Goal: Find specific page/section: Find specific page/section

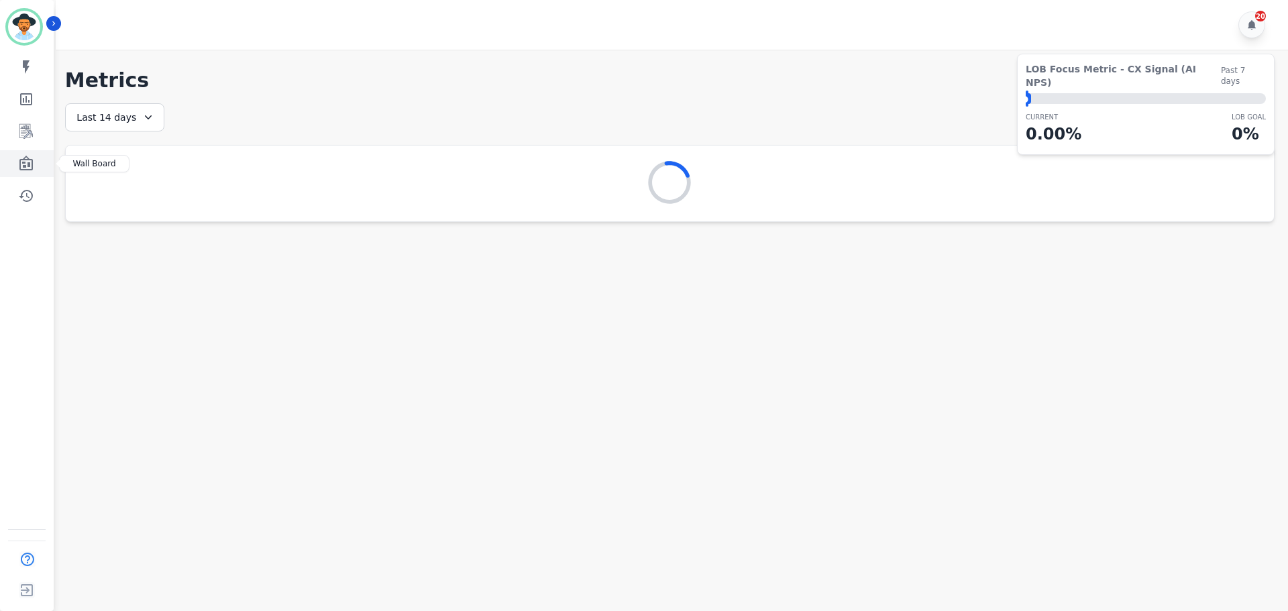
click at [26, 167] on icon "Sidebar" at bounding box center [25, 163] width 13 height 15
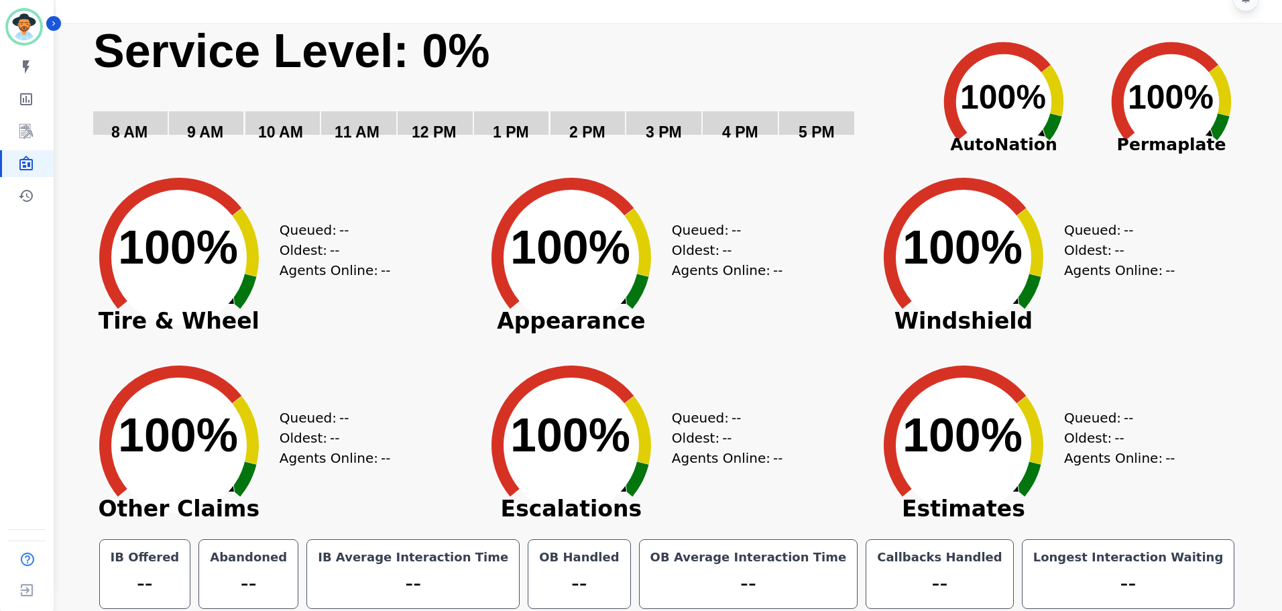
scroll to position [30, 0]
